Goal: Information Seeking & Learning: Learn about a topic

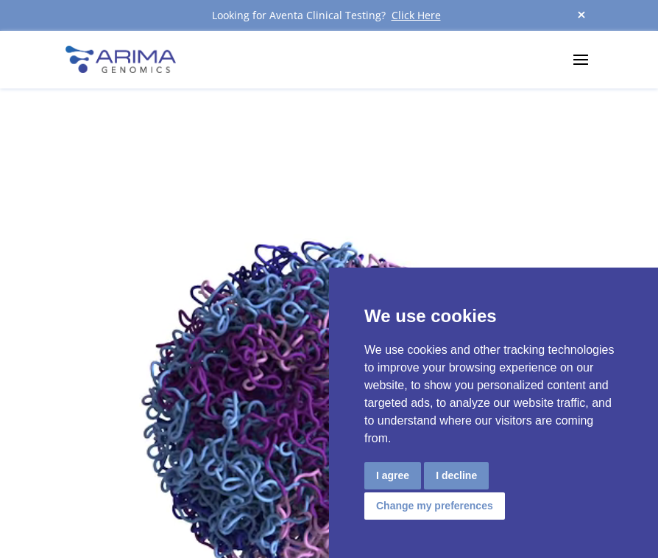
click at [578, 59] on span at bounding box center [581, 59] width 24 height 24
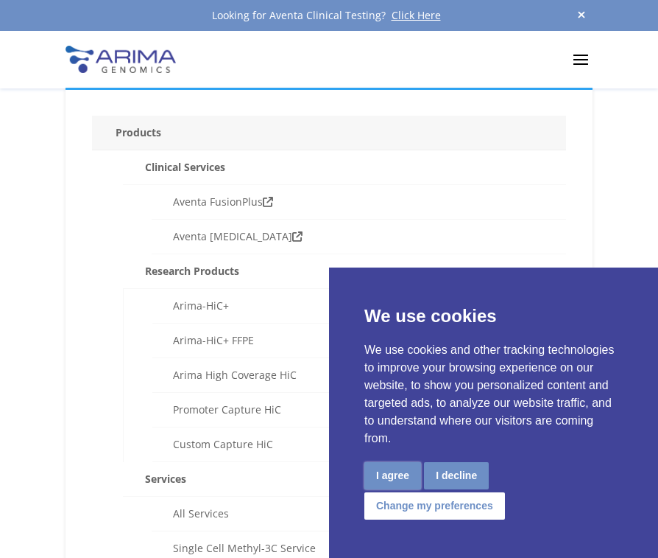
click at [390, 484] on button "I agree" at bounding box center [393, 475] width 57 height 27
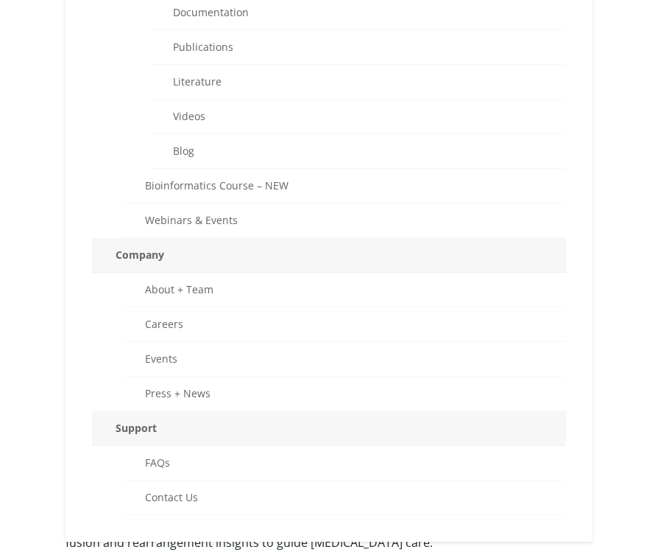
scroll to position [884, 0]
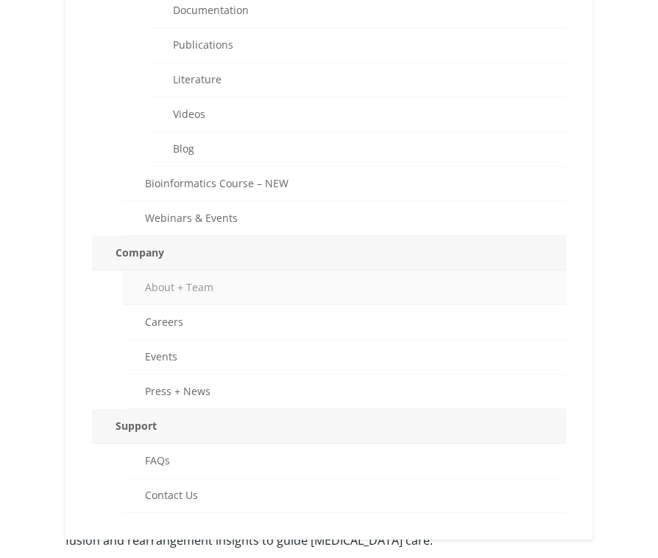
click at [186, 293] on link "About + Team" at bounding box center [344, 287] width 443 height 35
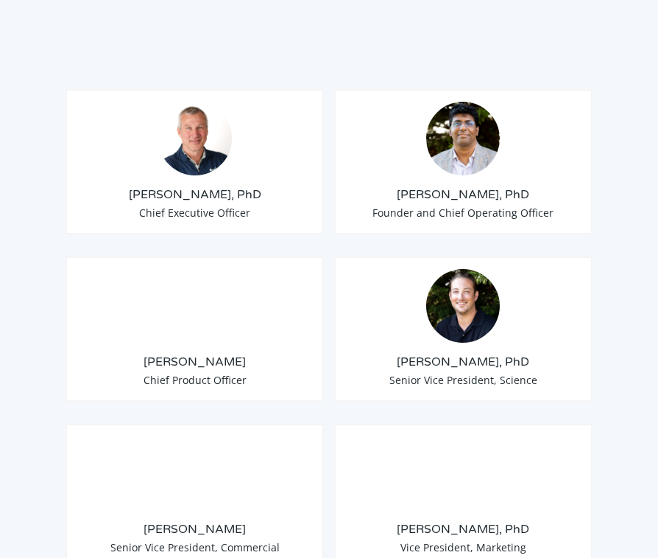
scroll to position [1355, 0]
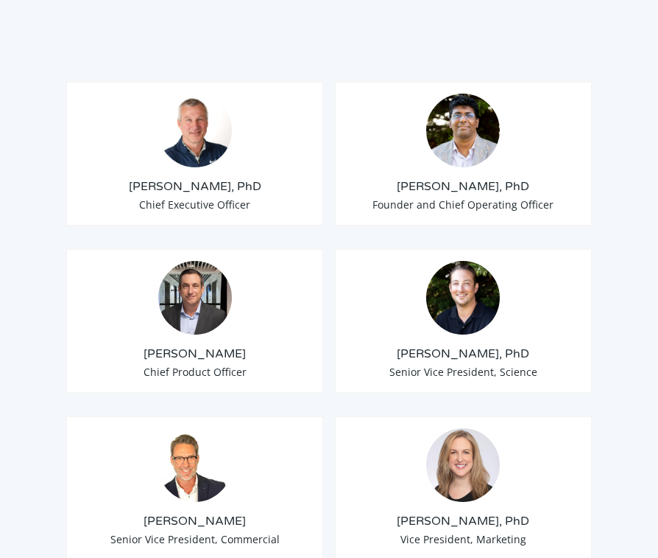
drag, startPoint x: 186, startPoint y: 312, endPoint x: 176, endPoint y: 270, distance: 43.1
click at [176, 270] on img at bounding box center [195, 298] width 74 height 74
click at [176, 269] on img at bounding box center [195, 298] width 74 height 74
click at [211, 343] on div "[PERSON_NAME] Chief Product Officer" at bounding box center [195, 320] width 258 height 145
click at [209, 365] on span "Chief Product Officer" at bounding box center [195, 372] width 103 height 14
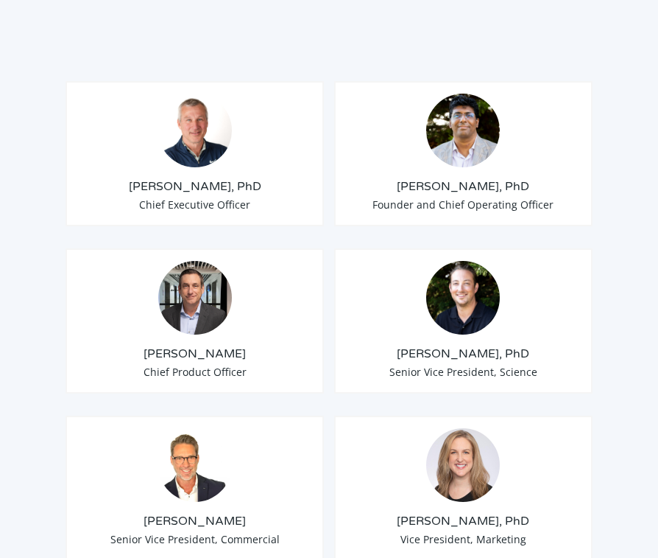
click at [195, 275] on img at bounding box center [195, 298] width 74 height 74
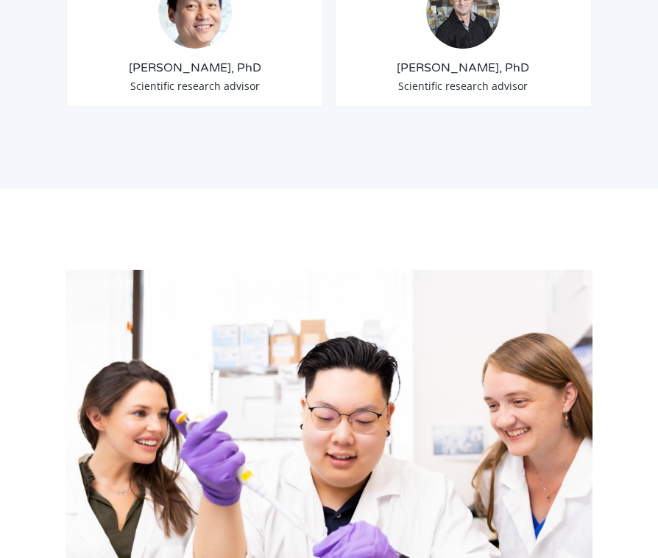
scroll to position [2652, 0]
